Goal: Browse casually: Explore the website without a specific task or goal

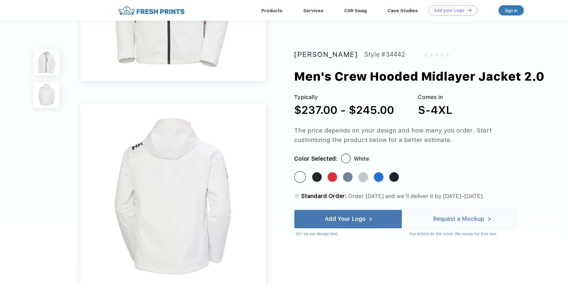
scroll to position [165, 0]
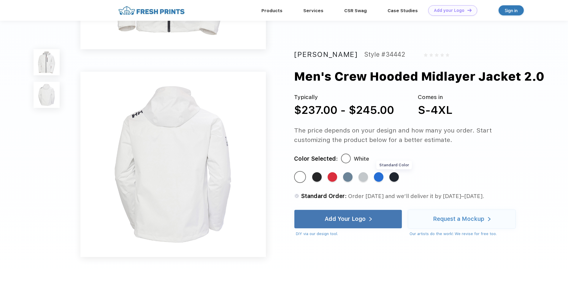
click at [394, 179] on div "Standard Color" at bounding box center [393, 176] width 9 height 9
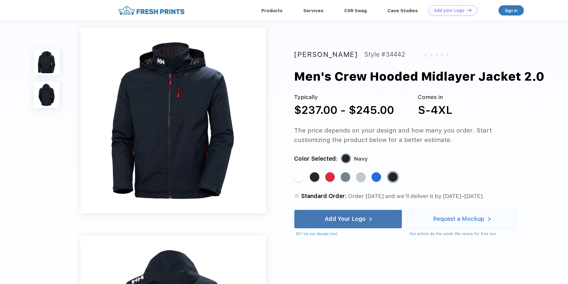
scroll to position [0, 0]
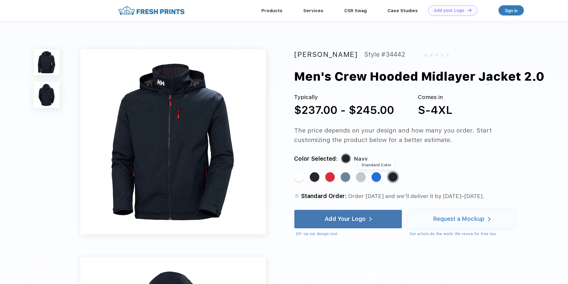
click at [377, 177] on div "Standard Color" at bounding box center [375, 176] width 9 height 9
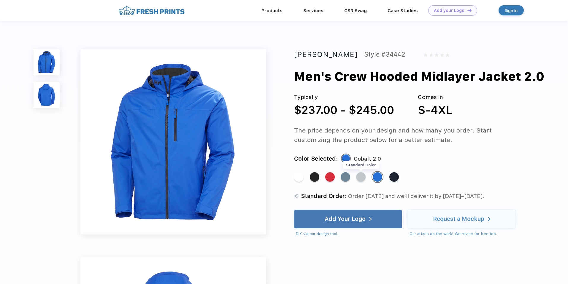
click at [357, 177] on div "Standard Color" at bounding box center [360, 176] width 9 height 9
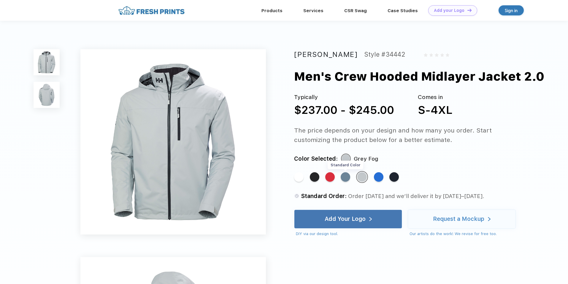
click at [348, 178] on div "Standard Color" at bounding box center [344, 176] width 9 height 9
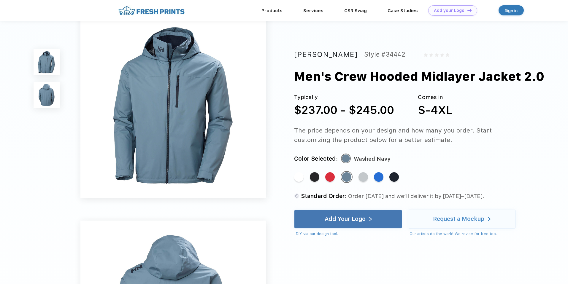
scroll to position [14, 0]
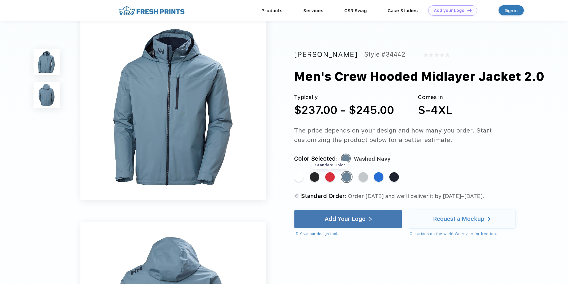
click at [327, 175] on div "Standard Color" at bounding box center [329, 176] width 9 height 9
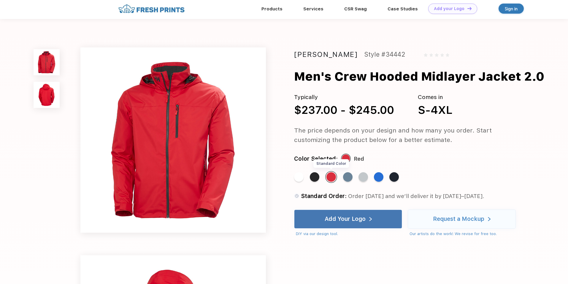
scroll to position [0, 0]
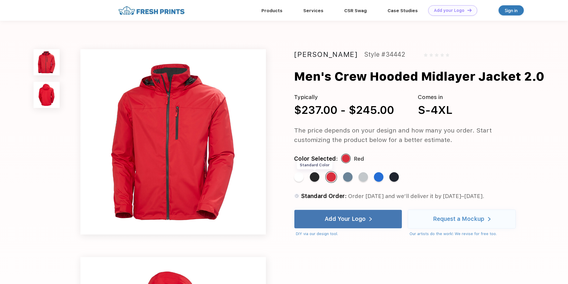
click at [316, 177] on div "Standard Color" at bounding box center [314, 176] width 9 height 9
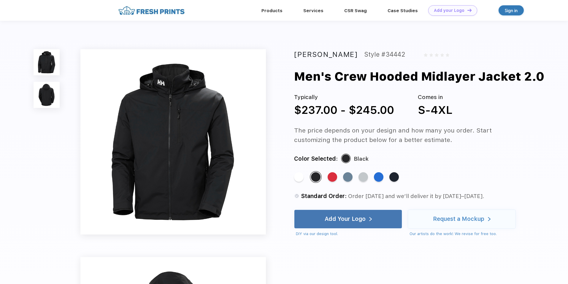
click at [291, 179] on div "Helly Hansen Style #34442 Men's Crew Hooded Midlayer Jacket 2.0 Typically $237.…" at bounding box center [284, 248] width 568 height 455
click at [295, 176] on div "Standard Color" at bounding box center [298, 176] width 9 height 9
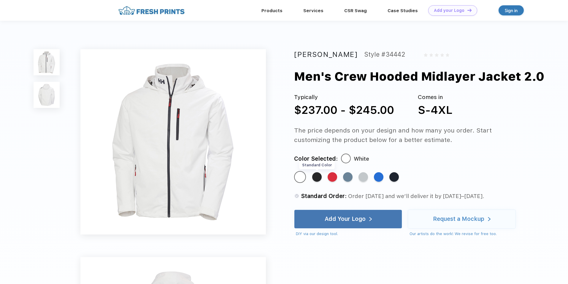
click at [315, 176] on div "Standard Color" at bounding box center [316, 176] width 9 height 9
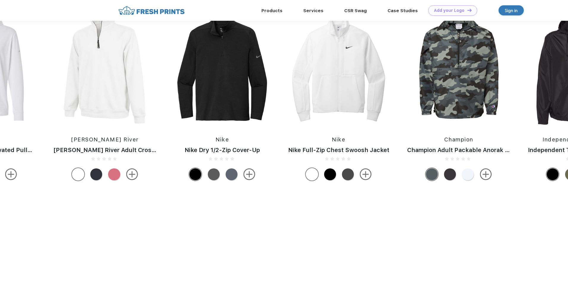
scroll to position [519, 0]
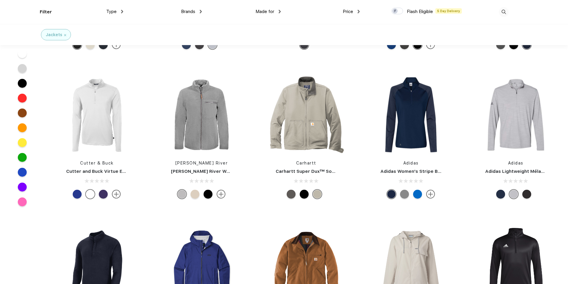
scroll to position [1498, 0]
